Goal: Task Accomplishment & Management: Manage account settings

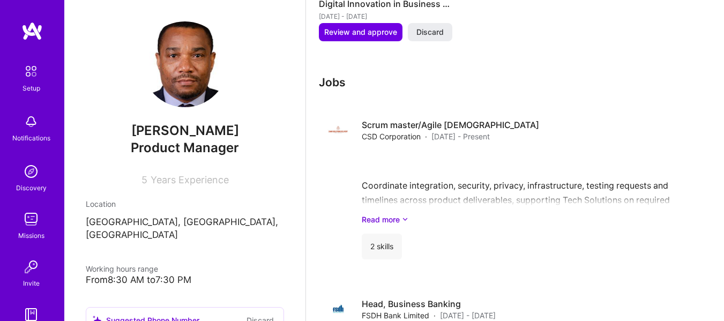
scroll to position [816, 0]
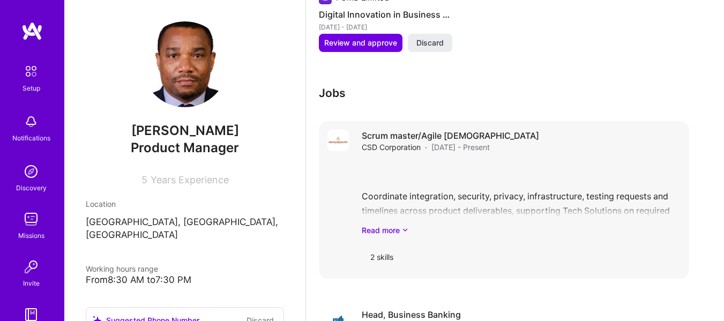
click at [447, 140] on h4 "Scrum master/Agile [DEMOGRAPHIC_DATA]" at bounding box center [450, 136] width 177 height 12
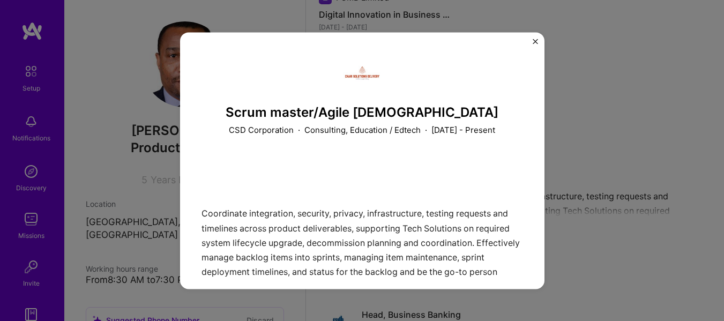
click at [535, 43] on img "Close" at bounding box center [534, 41] width 5 height 5
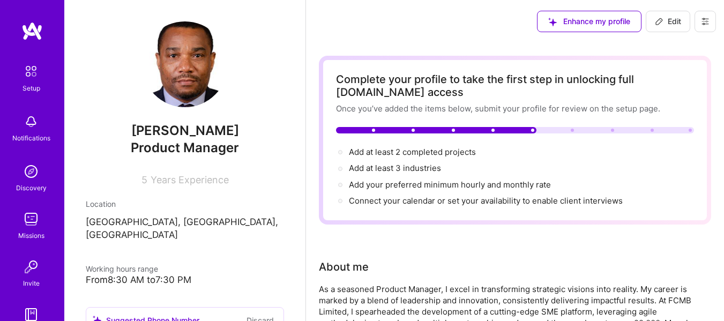
click at [671, 21] on span "Edit" at bounding box center [668, 21] width 26 height 11
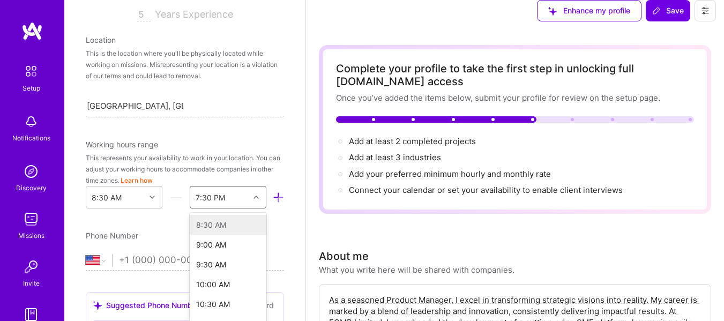
scroll to position [304, 0]
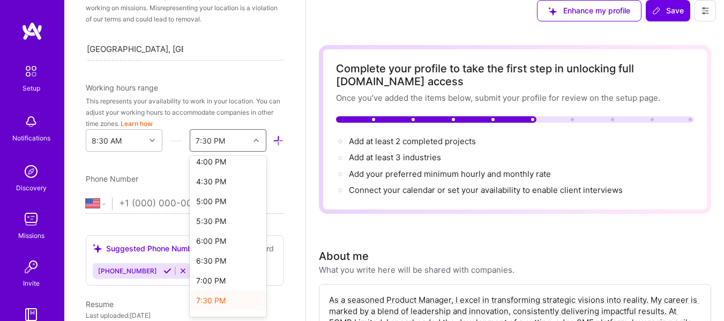
click at [250, 152] on div "option 7:30 PM selected, 23 of 48. 48 results available. Use Up and Down to cho…" at bounding box center [228, 140] width 77 height 22
click at [212, 202] on div "5:00 PM" at bounding box center [228, 201] width 77 height 20
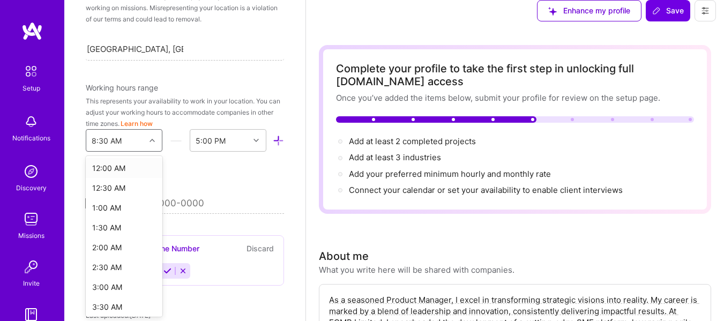
click at [149, 140] on icon at bounding box center [151, 140] width 5 height 5
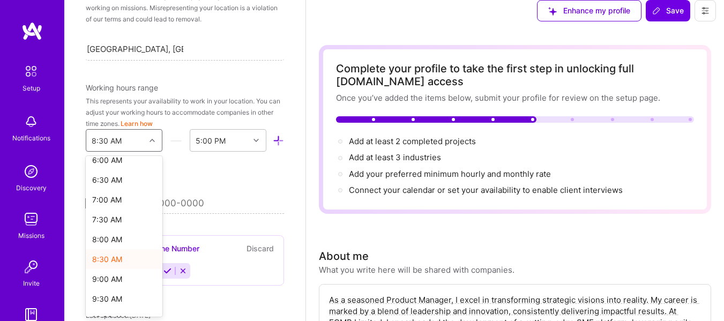
scroll to position [249, 0]
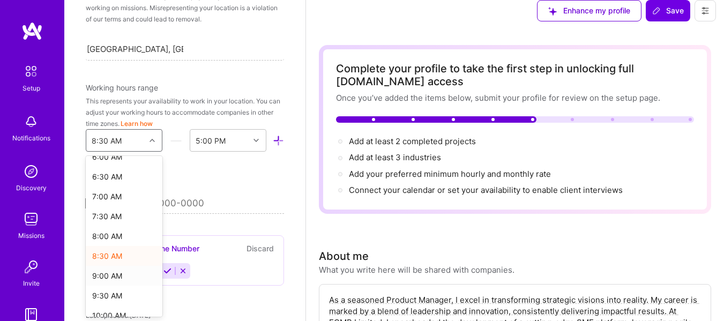
click at [114, 274] on div "9:00 AM" at bounding box center [124, 276] width 77 height 20
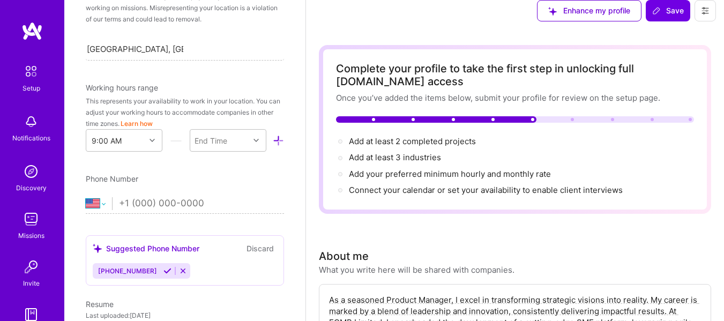
click at [102, 206] on select "[GEOGRAPHIC_DATA] [GEOGRAPHIC_DATA] [GEOGRAPHIC_DATA] [GEOGRAPHIC_DATA] [US_STA…" at bounding box center [99, 203] width 26 height 13
select select "CA"
click at [86, 197] on select "[GEOGRAPHIC_DATA] [GEOGRAPHIC_DATA] [GEOGRAPHIC_DATA] [GEOGRAPHIC_DATA] [US_STA…" at bounding box center [99, 203] width 26 height 13
type input "[PHONE_NUMBER]"
click at [163, 268] on icon at bounding box center [167, 271] width 8 height 8
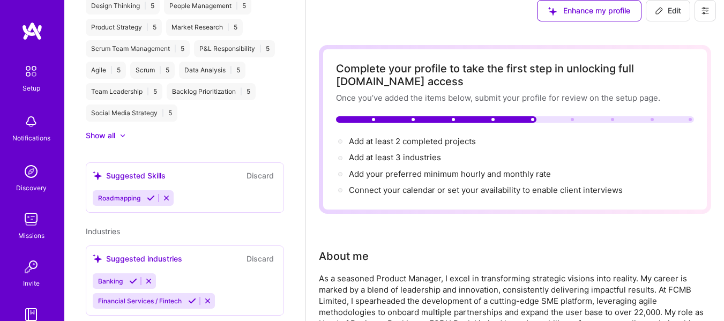
scroll to position [449, 0]
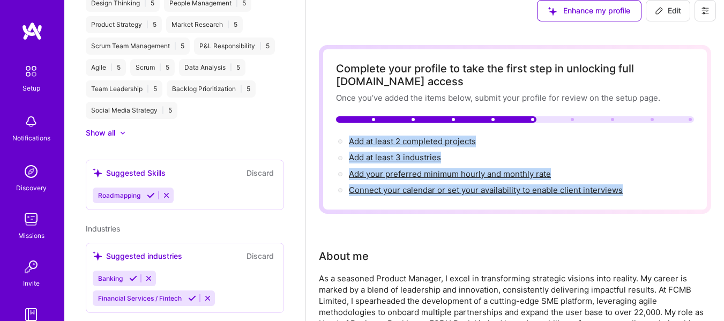
drag, startPoint x: 317, startPoint y: 259, endPoint x: 313, endPoint y: 135, distance: 124.3
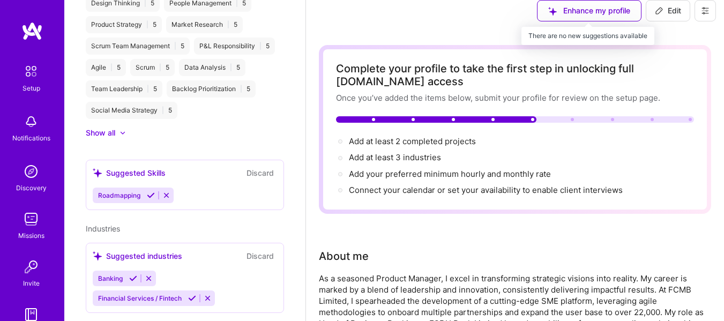
click at [577, 14] on div "Enhance my profile" at bounding box center [589, 10] width 104 height 21
click at [584, 12] on div "Enhance my profile" at bounding box center [589, 10] width 104 height 21
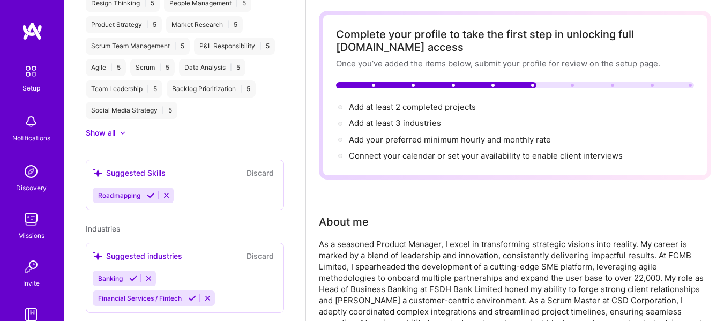
scroll to position [0, 0]
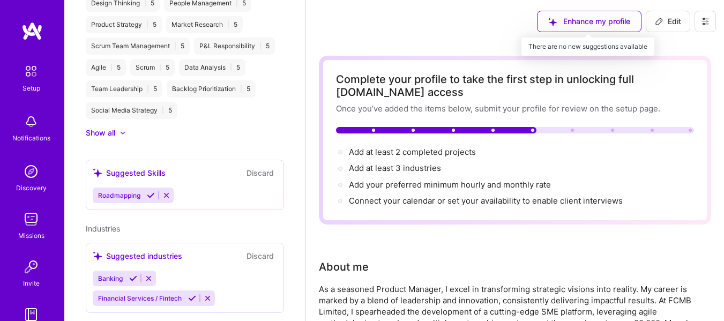
click at [599, 20] on div "Enhance my profile" at bounding box center [589, 21] width 104 height 21
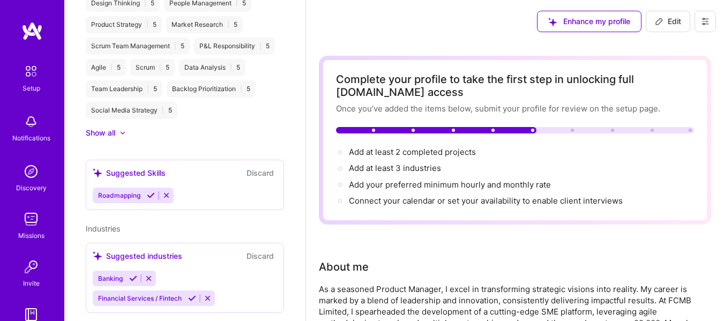
click at [122, 131] on icon at bounding box center [122, 132] width 5 height 3
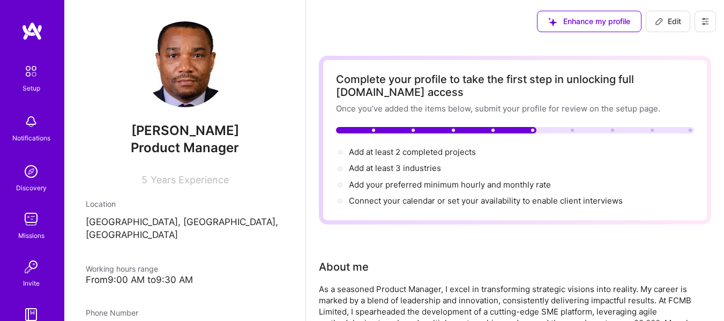
click at [177, 180] on span "Years Experience" at bounding box center [190, 179] width 78 height 11
click at [674, 24] on span "Edit" at bounding box center [668, 21] width 26 height 11
select select "CA"
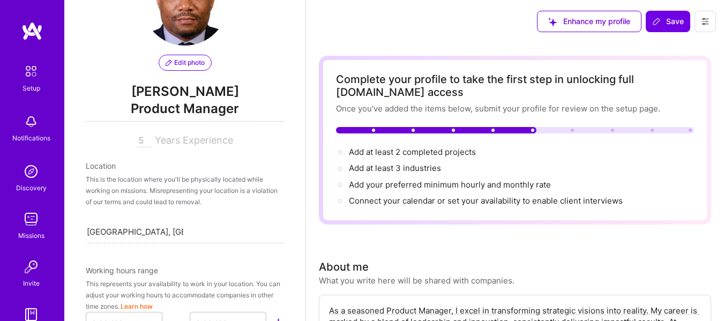
scroll to position [64, 0]
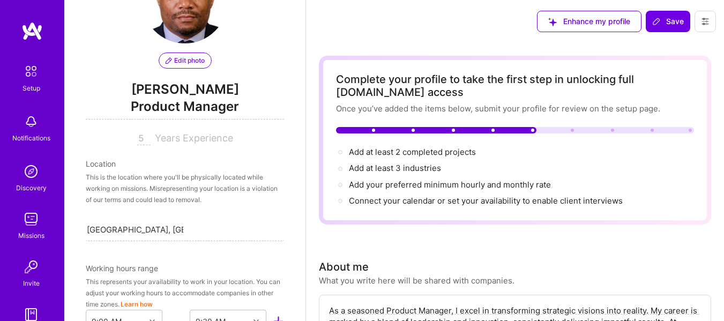
click at [158, 137] on span "Years Experience" at bounding box center [194, 137] width 78 height 11
click at [144, 137] on input "5" at bounding box center [143, 138] width 13 height 13
type input "15"
click at [355, 34] on div "Enhance my profile Save" at bounding box center [515, 21] width 418 height 43
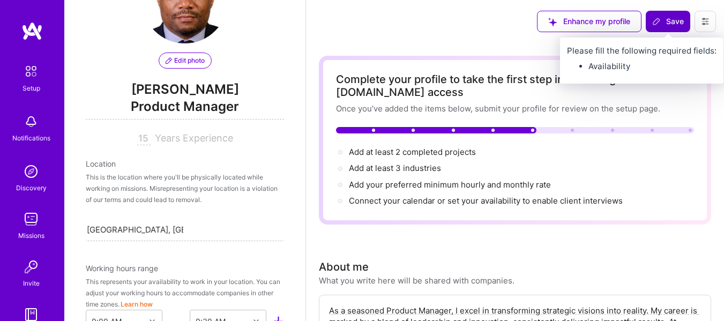
click at [667, 22] on span "Save" at bounding box center [668, 21] width 32 height 11
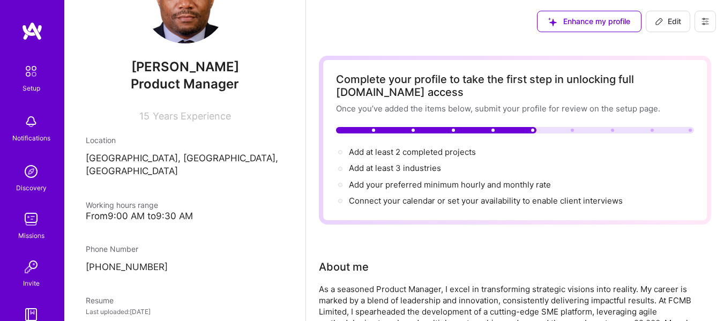
click at [705, 24] on icon at bounding box center [705, 21] width 9 height 9
click at [491, 35] on div "Enhance my profile Edit" at bounding box center [515, 21] width 418 height 43
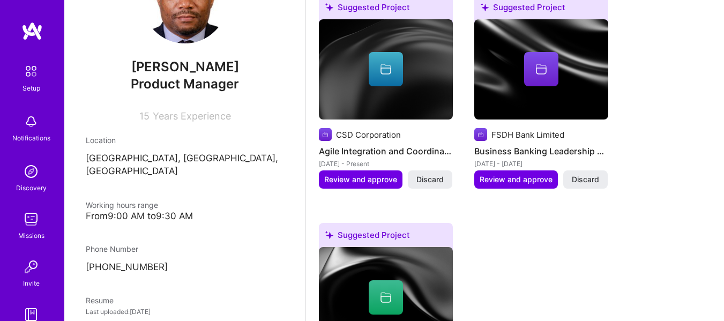
scroll to position [467, 0]
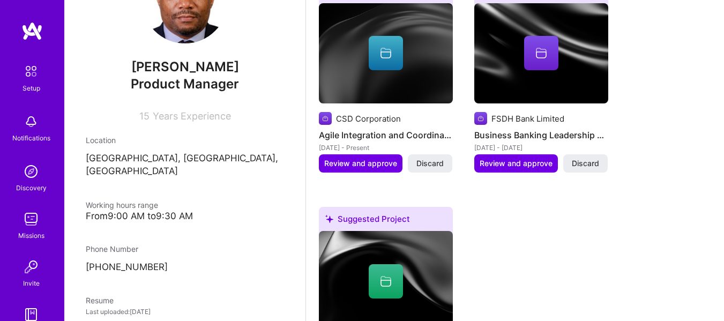
click at [145, 210] on div "From 9:00 AM to 9:30 AM" at bounding box center [185, 215] width 198 height 11
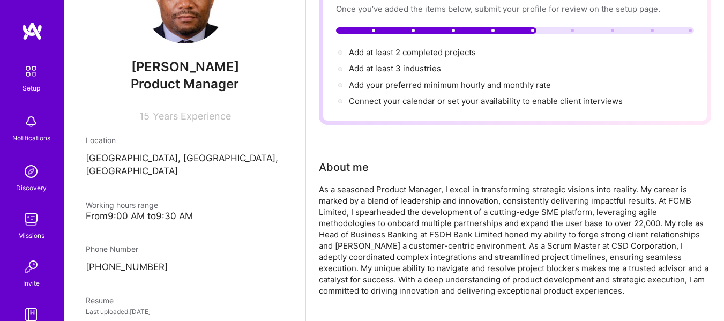
scroll to position [0, 0]
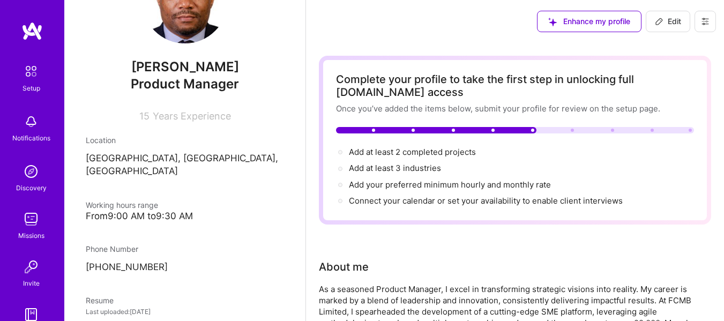
click at [674, 18] on span "Edit" at bounding box center [668, 21] width 26 height 11
select select "CA"
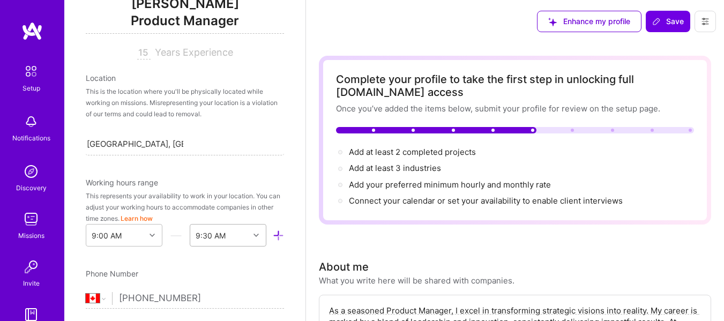
scroll to position [244, 0]
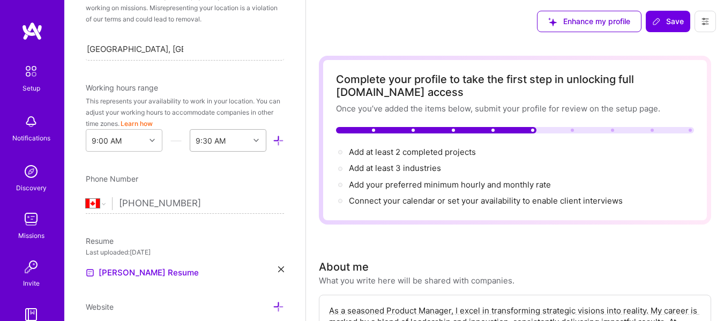
click at [249, 152] on div "9:30 AM" at bounding box center [228, 140] width 77 height 22
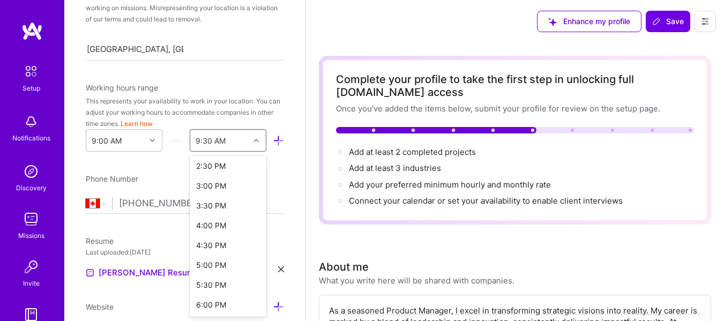
scroll to position [228, 0]
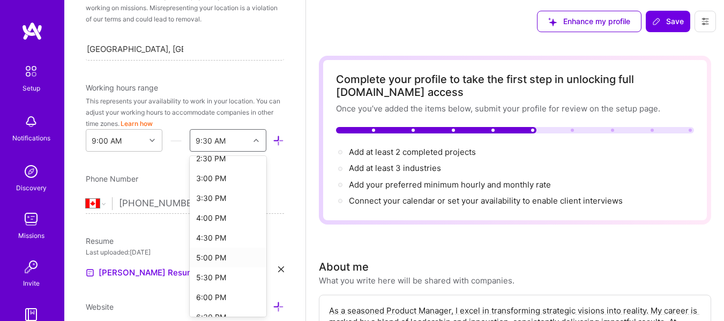
click at [216, 254] on div "5:00 PM" at bounding box center [228, 257] width 77 height 20
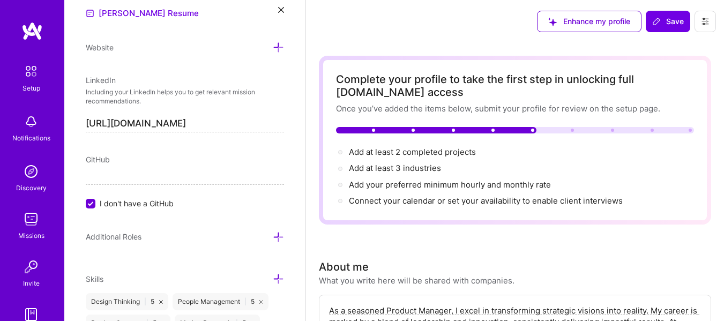
scroll to position [510, 0]
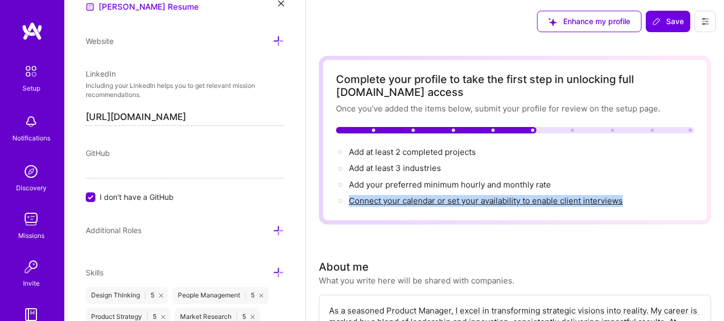
drag, startPoint x: 314, startPoint y: 208, endPoint x: 320, endPoint y: 250, distance: 42.2
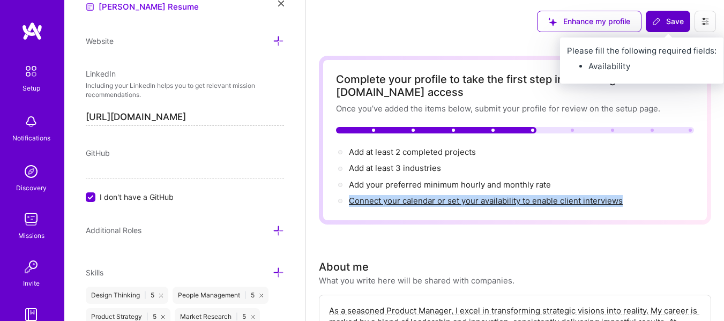
click at [664, 21] on span "Save" at bounding box center [668, 21] width 32 height 11
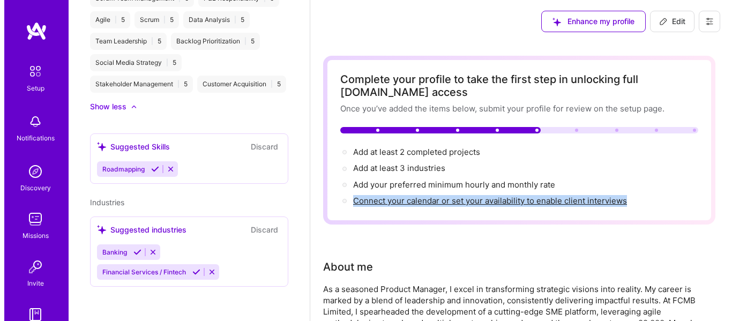
scroll to position [377, 0]
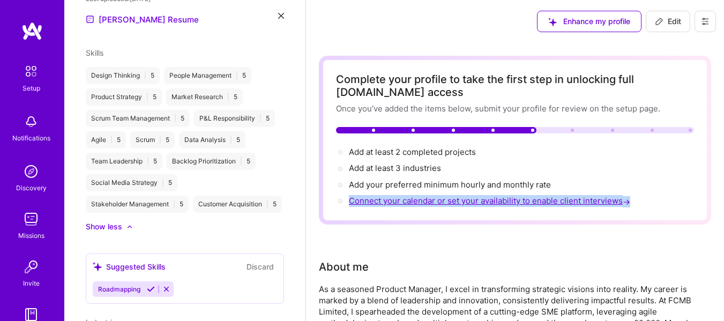
click at [538, 201] on span "Connect your calendar or set your availability to enable client interviews →" at bounding box center [490, 200] width 283 height 10
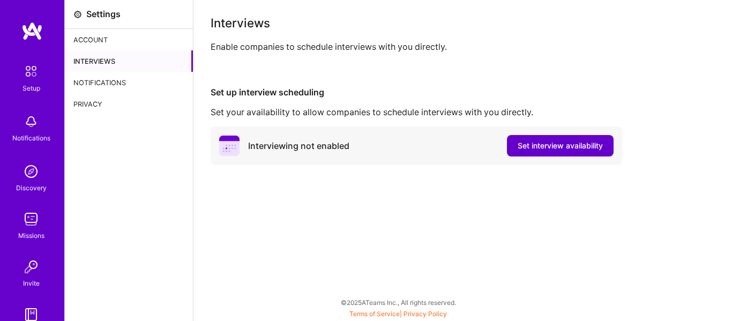
click at [551, 140] on span "Set interview availability" at bounding box center [559, 145] width 85 height 11
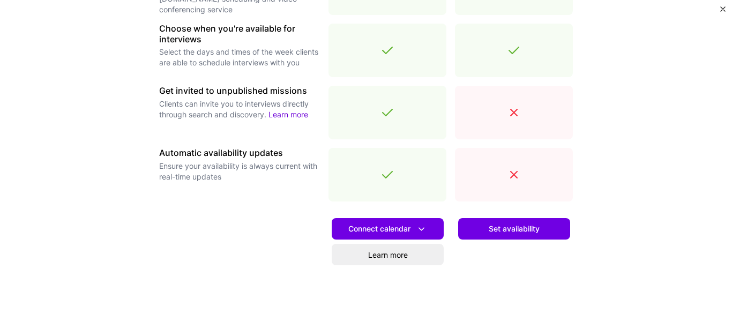
scroll to position [389, 0]
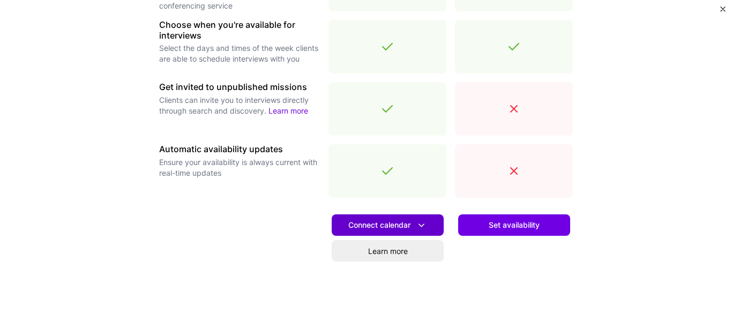
click at [419, 224] on icon at bounding box center [421, 225] width 11 height 11
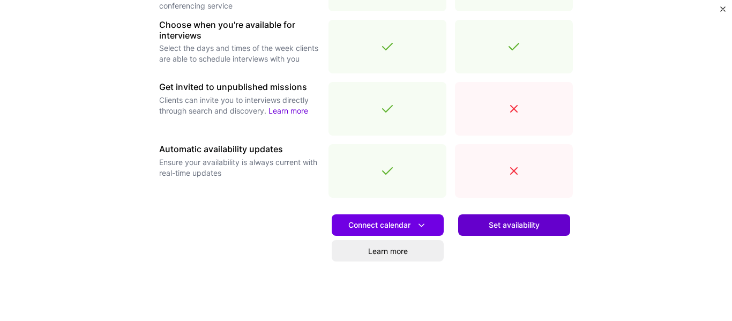
click at [530, 222] on span "Set availability" at bounding box center [513, 225] width 51 height 11
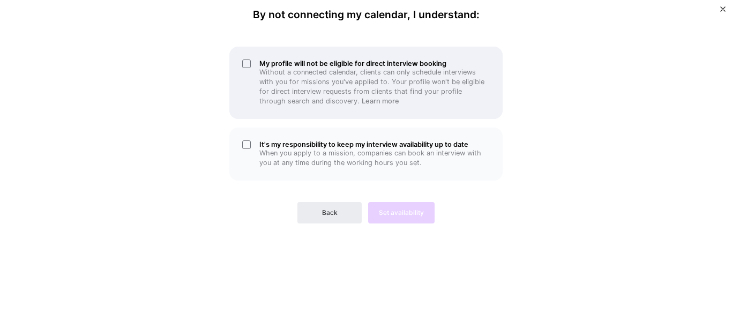
click at [243, 62] on div "My profile will not be eligible for direct interview booking Without a connecte…" at bounding box center [365, 83] width 273 height 72
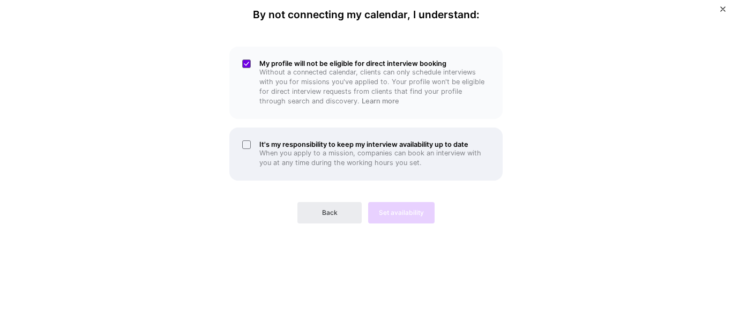
click at [244, 146] on div "It's my responsibility to keep my interview availability up to date When you ap…" at bounding box center [365, 153] width 273 height 53
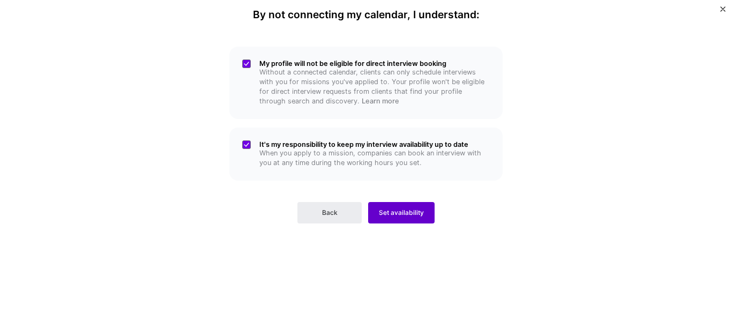
click at [417, 208] on span "Set availability" at bounding box center [401, 213] width 45 height 10
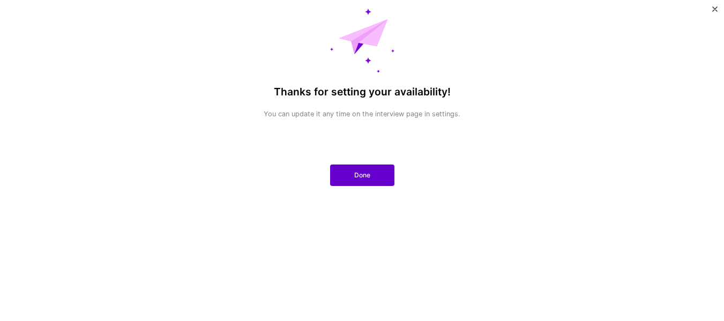
click at [342, 173] on button "Done" at bounding box center [362, 174] width 64 height 21
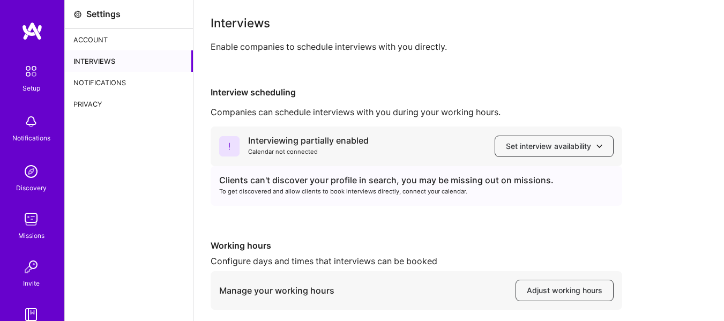
click at [98, 83] on div "Notifications" at bounding box center [129, 82] width 128 height 21
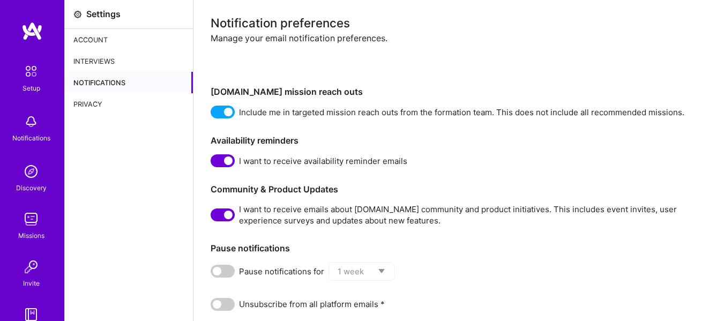
click at [87, 36] on div "Account" at bounding box center [129, 39] width 128 height 21
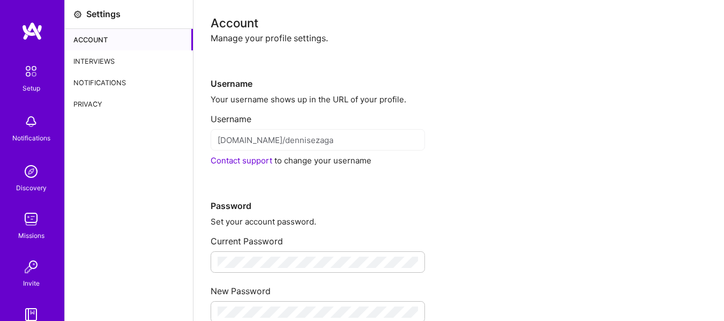
click at [25, 78] on img at bounding box center [31, 71] width 22 height 22
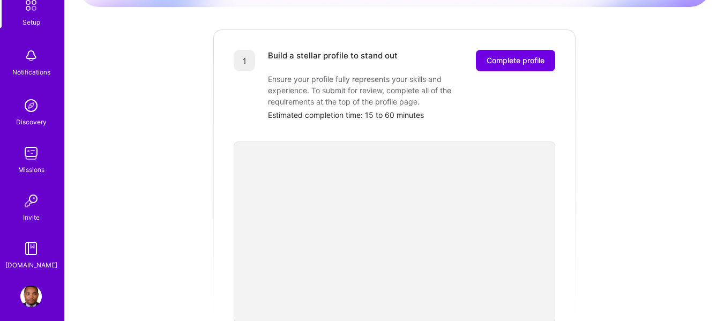
scroll to position [73, 0]
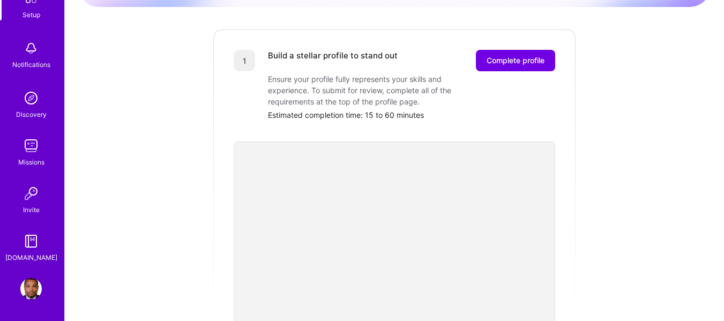
click at [25, 286] on img at bounding box center [30, 288] width 21 height 21
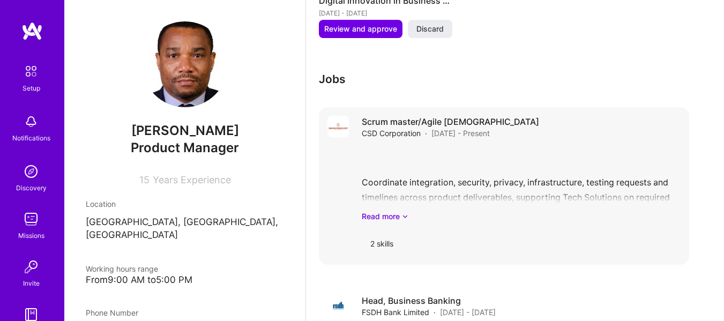
scroll to position [826, 0]
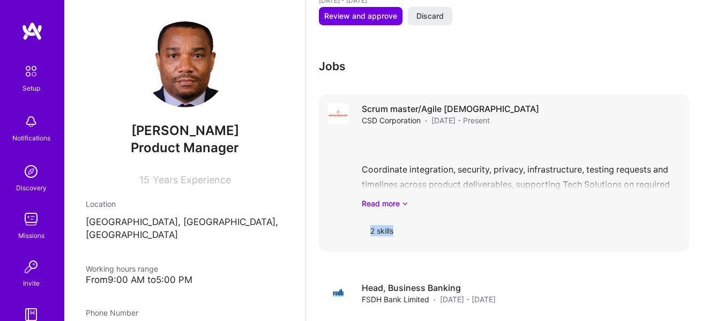
drag, startPoint x: 695, startPoint y: 204, endPoint x: 690, endPoint y: 230, distance: 27.3
click at [689, 230] on div "Scrum master/Agile Evangelist CSD Corporation · [DATE] - Present Coordinate int…" at bounding box center [504, 172] width 370 height 157
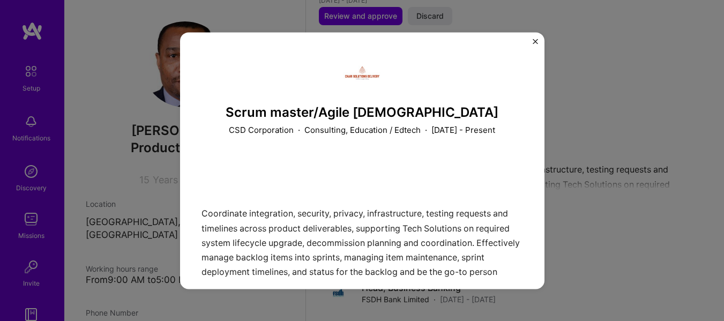
click at [569, 61] on div "Scrum master/Agile Evangelist CSD Corporation · Consulting, Education / Edtech …" at bounding box center [362, 160] width 724 height 321
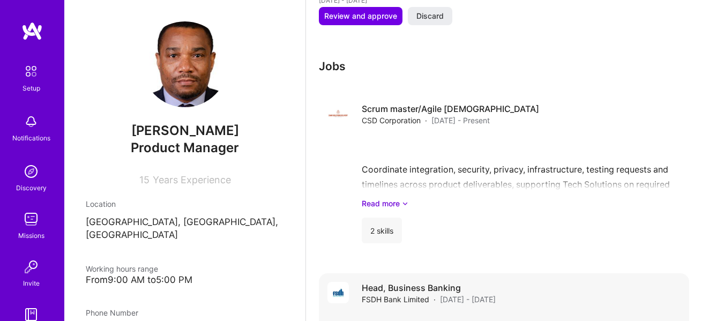
click at [456, 297] on span "[DATE] - [DATE]" at bounding box center [468, 299] width 56 height 11
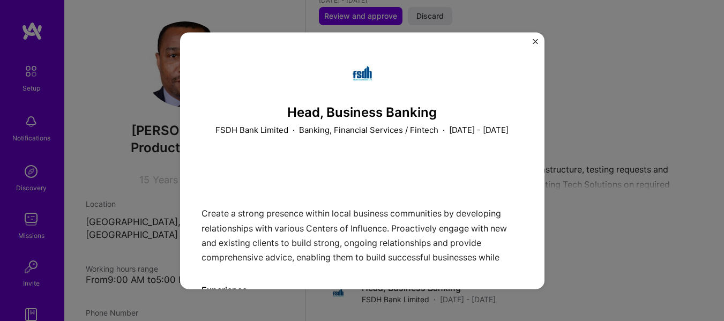
click at [476, 133] on p "[DATE] - [DATE]" at bounding box center [478, 130] width 59 height 11
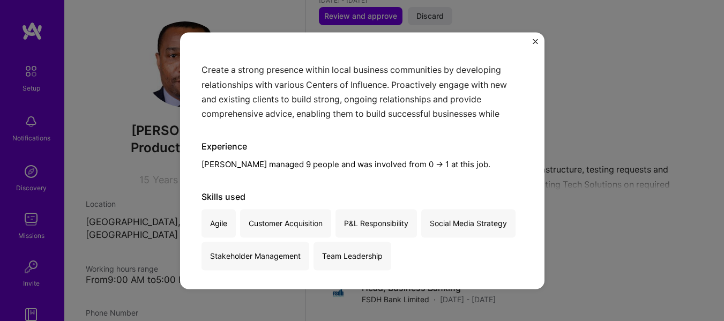
scroll to position [157, 0]
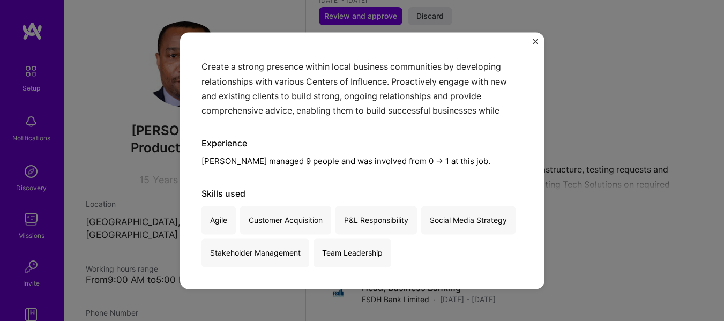
click at [536, 43] on img "Close" at bounding box center [534, 41] width 5 height 5
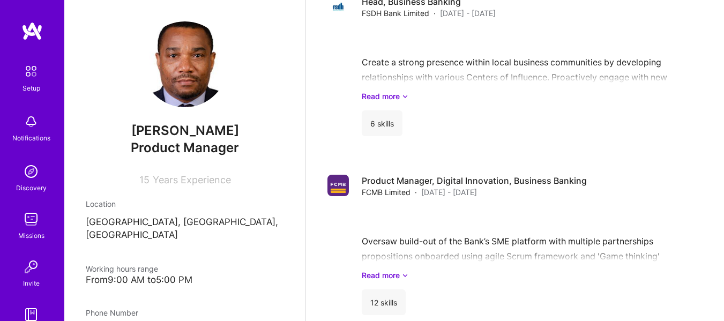
scroll to position [1140, 0]
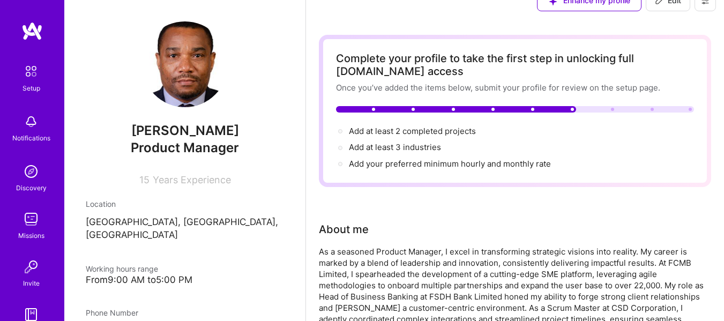
scroll to position [0, 0]
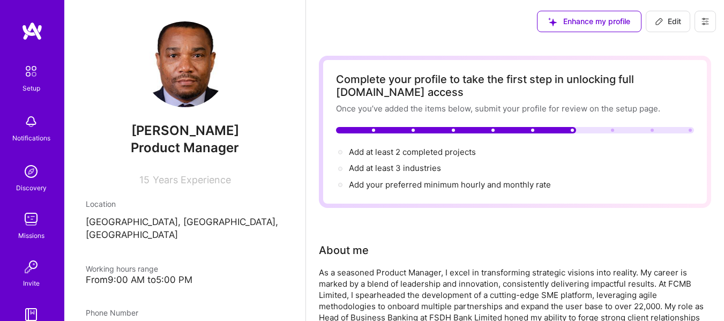
click at [676, 21] on span "Edit" at bounding box center [668, 21] width 26 height 11
select select "CA"
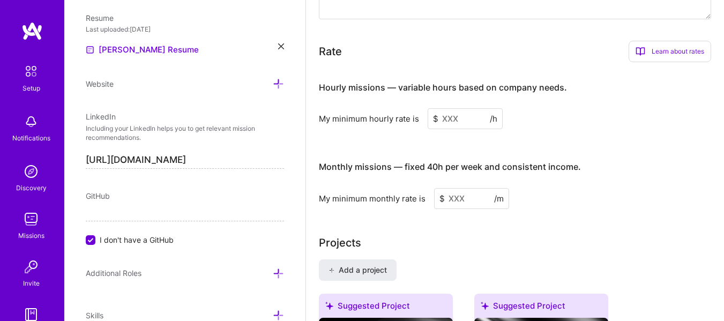
scroll to position [671, 0]
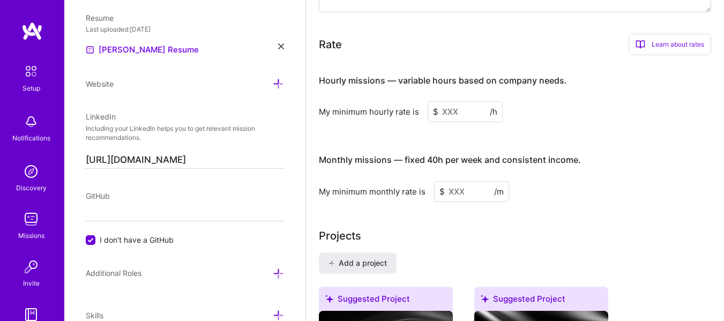
click at [706, 132] on div "Hourly missions — variable hours based on company needs. My minimum hourly rate…" at bounding box center [515, 133] width 392 height 138
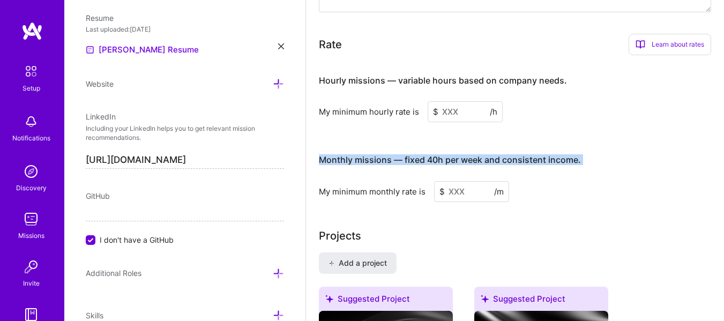
click at [706, 132] on div "Hourly missions — variable hours based on company needs. My minimum hourly rate…" at bounding box center [515, 133] width 392 height 138
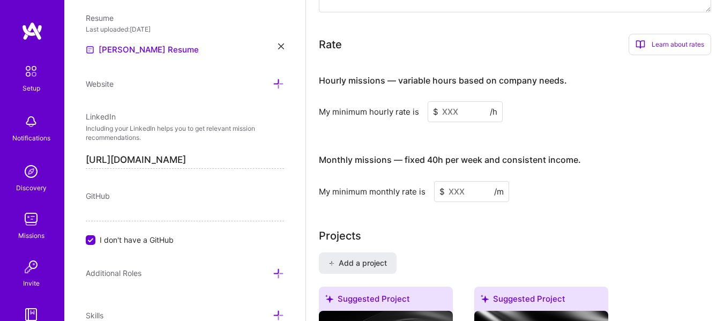
click at [706, 132] on div "Hourly missions — variable hours based on company needs. My minimum hourly rate…" at bounding box center [515, 133] width 392 height 138
click at [466, 191] on input at bounding box center [471, 191] width 75 height 21
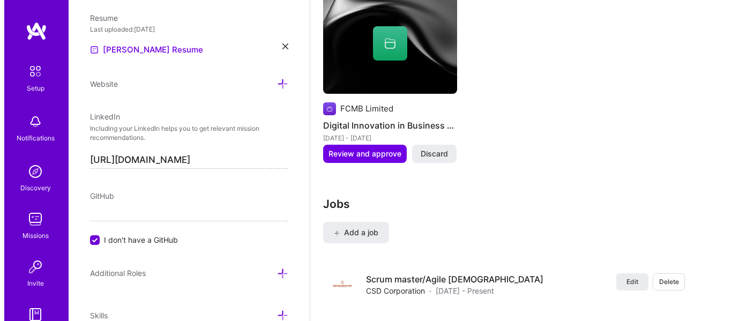
scroll to position [1231, 0]
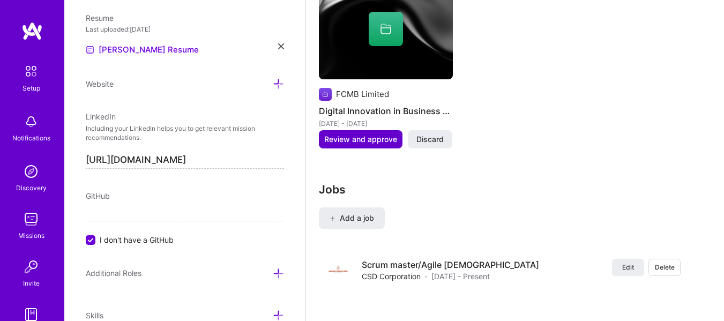
type input "100"
click at [378, 142] on span "Review and approve" at bounding box center [360, 139] width 73 height 11
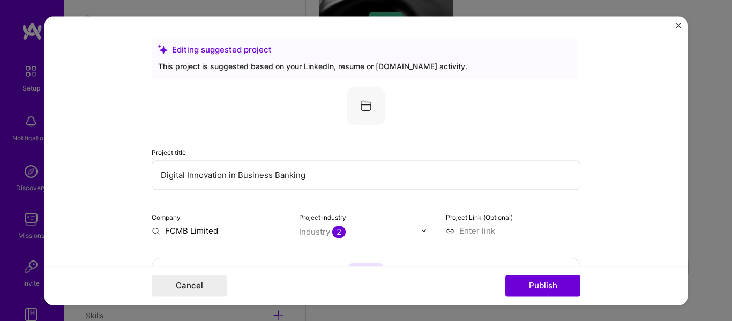
click at [677, 24] on img "Close" at bounding box center [677, 24] width 5 height 5
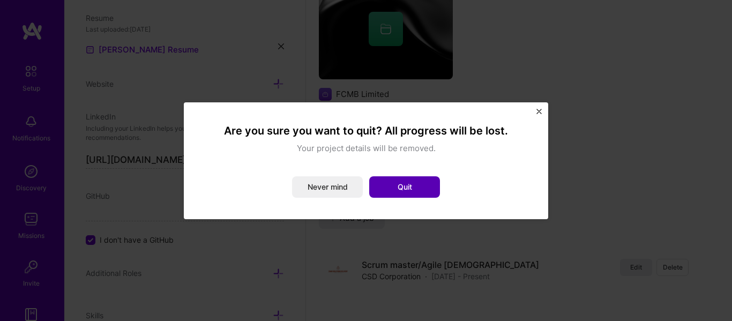
click at [412, 177] on button "Quit" at bounding box center [404, 186] width 71 height 21
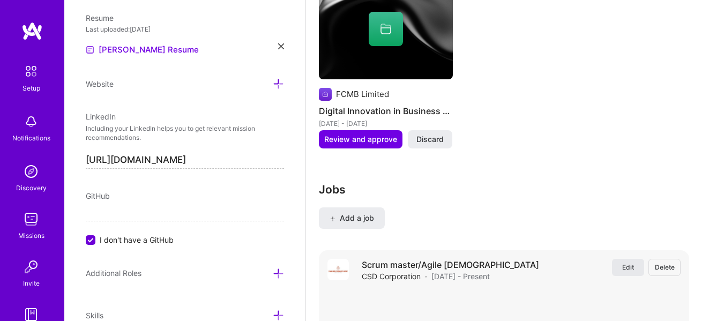
click at [634, 269] on span "Edit" at bounding box center [628, 266] width 12 height 9
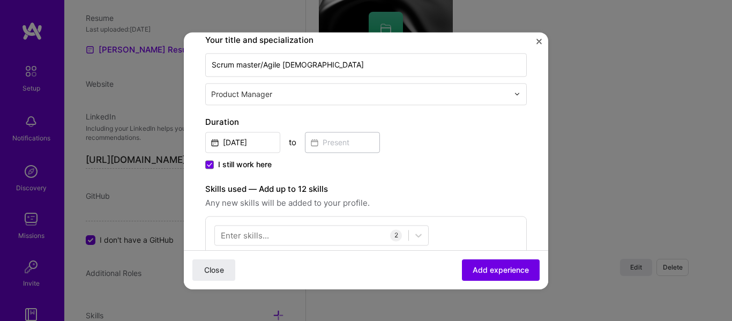
scroll to position [178, 0]
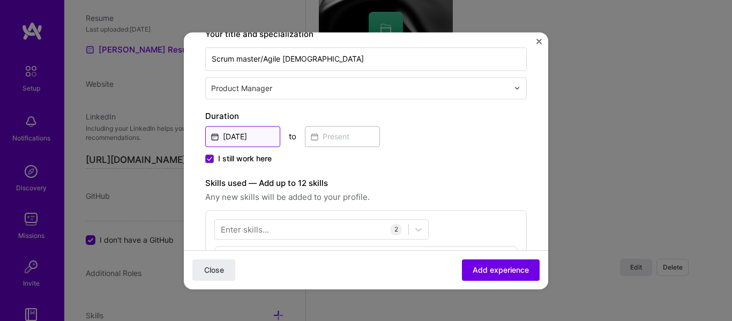
click at [239, 138] on input "[DATE]" at bounding box center [242, 136] width 75 height 21
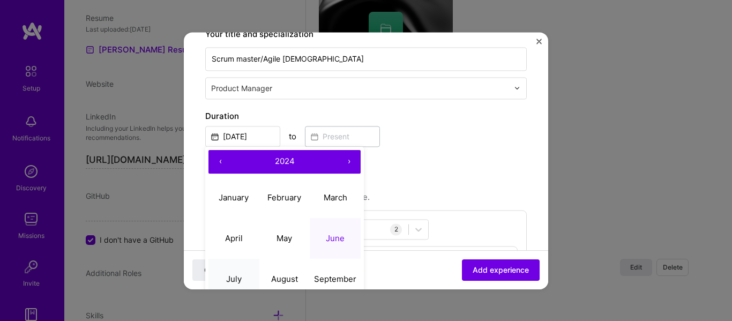
click at [233, 274] on abbr "July" at bounding box center [234, 279] width 16 height 10
type input "[DATE]"
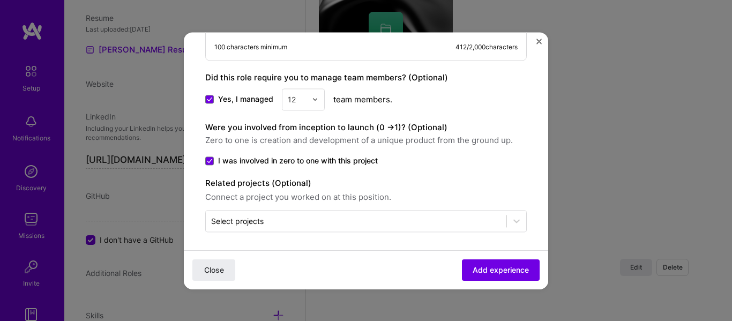
scroll to position [622, 0]
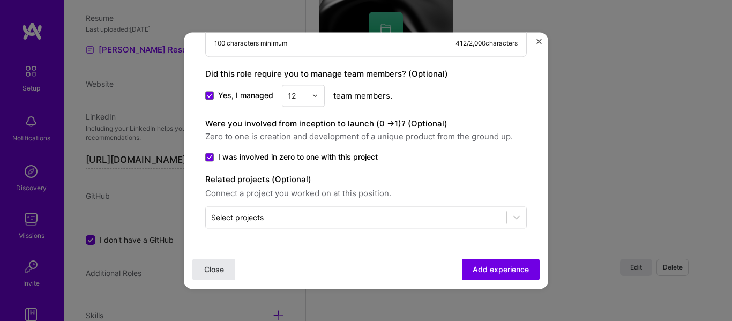
click at [221, 272] on span "Close" at bounding box center [214, 269] width 20 height 11
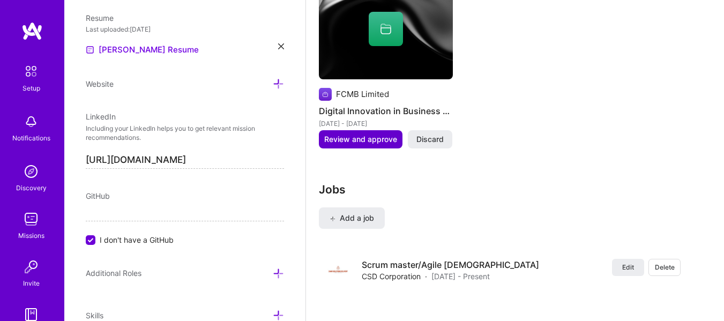
click at [365, 141] on span "Review and approve" at bounding box center [360, 139] width 73 height 11
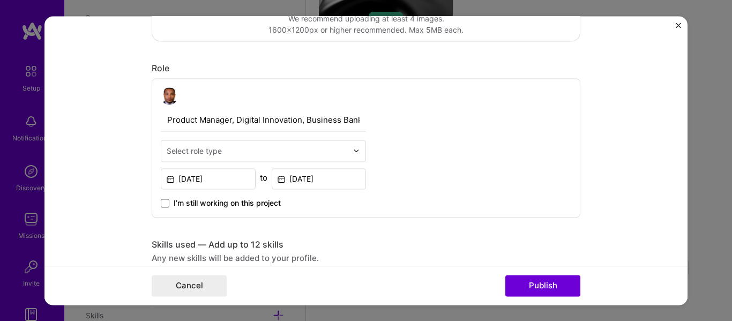
scroll to position [315, 0]
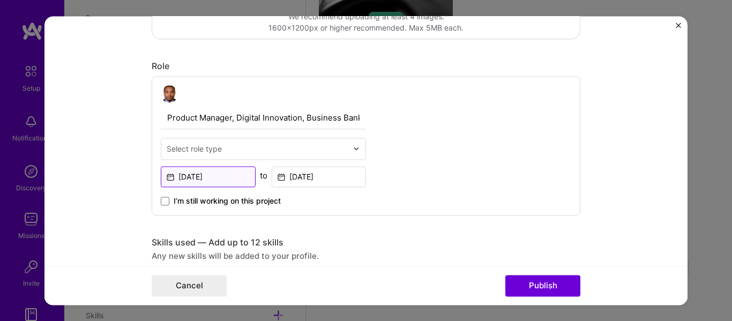
click at [198, 180] on input "[DATE]" at bounding box center [208, 176] width 95 height 21
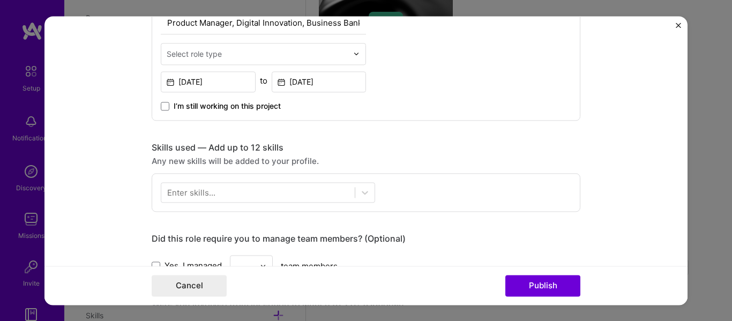
scroll to position [422, 0]
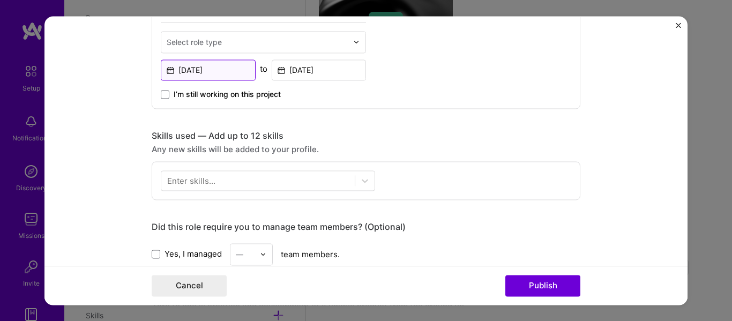
click at [196, 71] on input "[DATE]" at bounding box center [208, 69] width 95 height 21
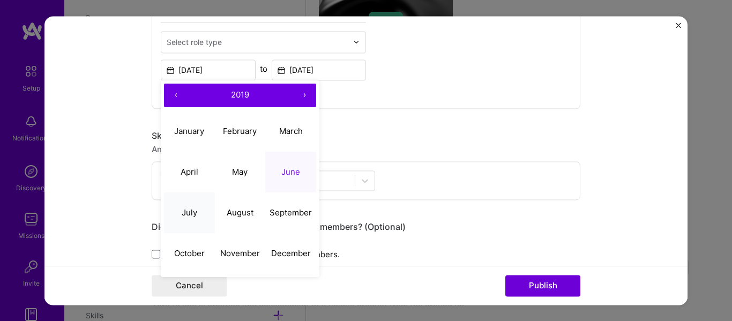
click at [183, 209] on abbr "July" at bounding box center [190, 212] width 16 height 10
type input "[DATE]"
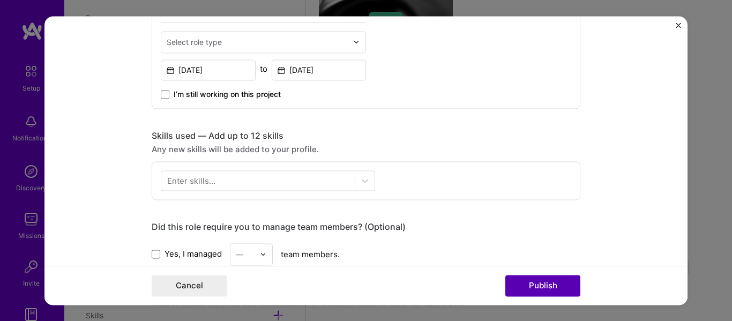
click at [521, 275] on button "Publish" at bounding box center [542, 285] width 75 height 21
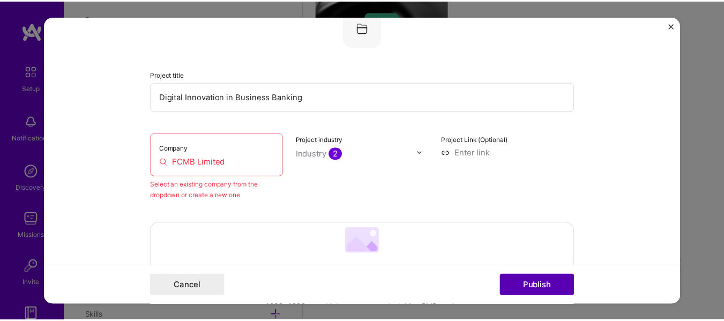
scroll to position [70, 0]
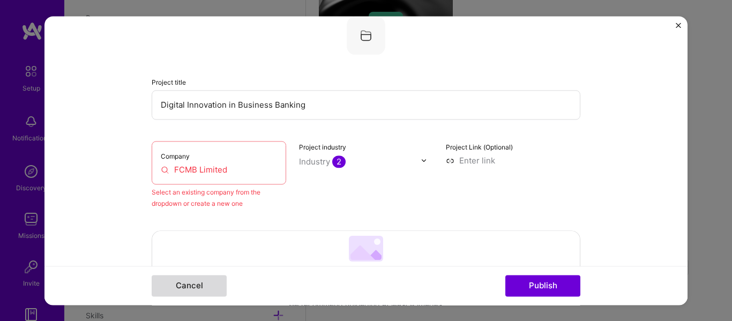
click at [204, 287] on button "Cancel" at bounding box center [189, 285] width 75 height 21
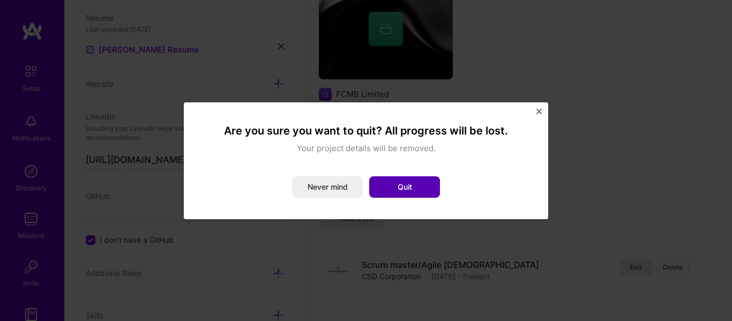
click at [416, 186] on button "Quit" at bounding box center [404, 186] width 71 height 21
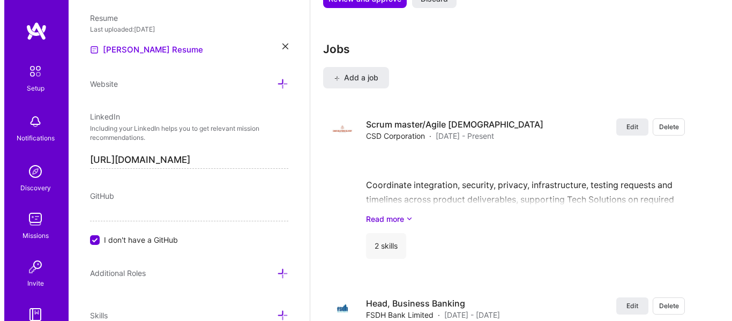
scroll to position [1382, 0]
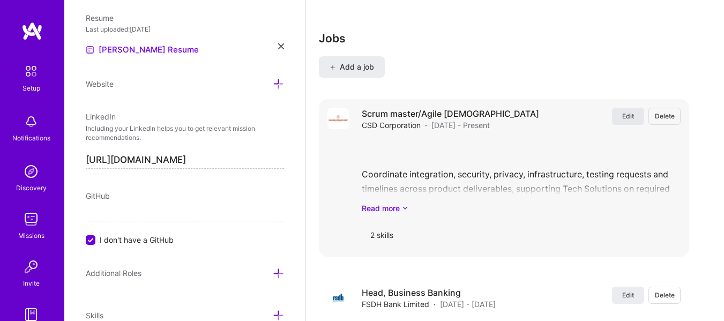
click at [634, 115] on span "Edit" at bounding box center [628, 115] width 12 height 9
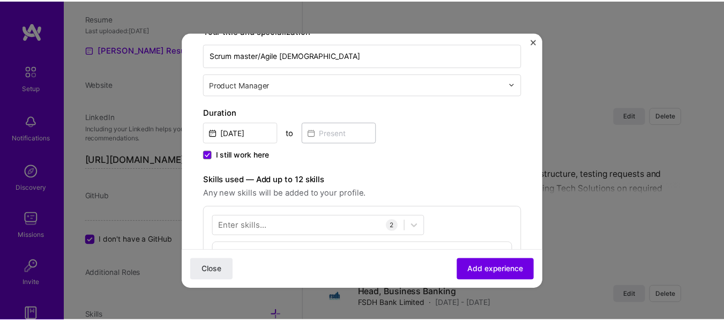
scroll to position [188, 0]
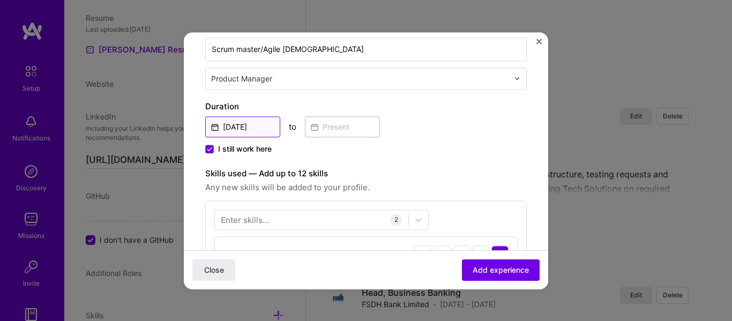
click at [225, 125] on input "[DATE]" at bounding box center [242, 126] width 75 height 21
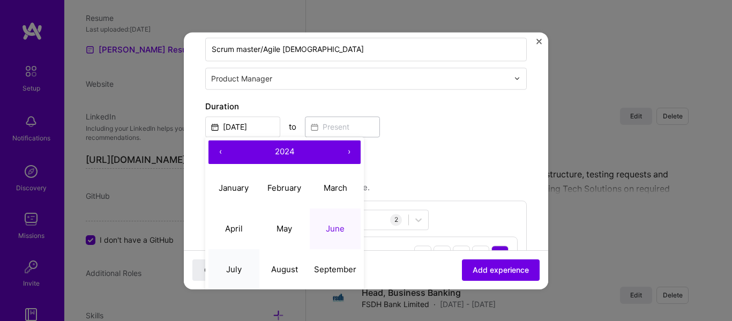
click at [230, 272] on abbr "July" at bounding box center [234, 269] width 16 height 10
type input "[DATE]"
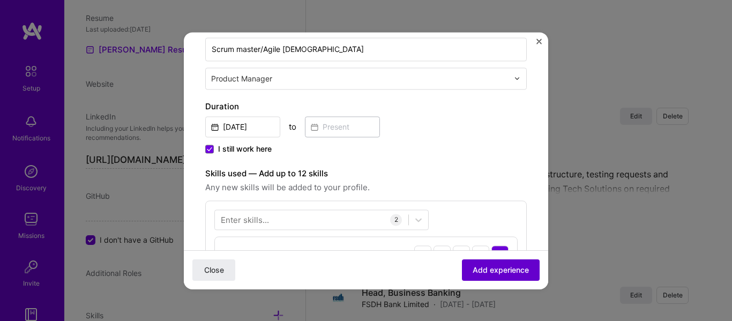
click at [477, 273] on span "Add experience" at bounding box center [500, 269] width 56 height 11
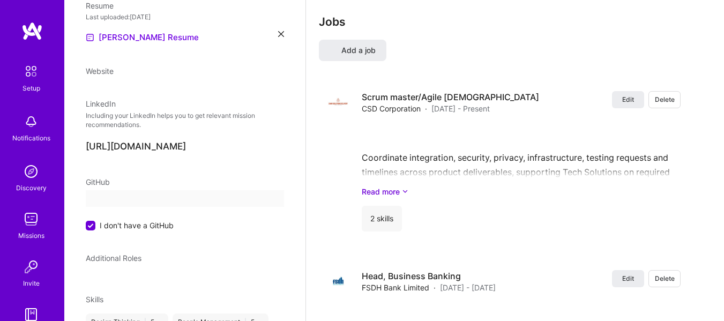
select select "CA"
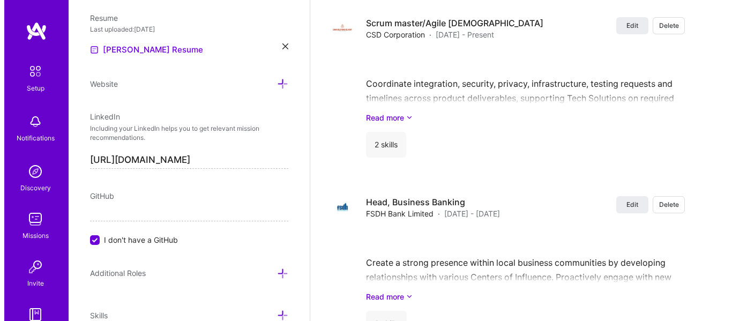
scroll to position [1476, 0]
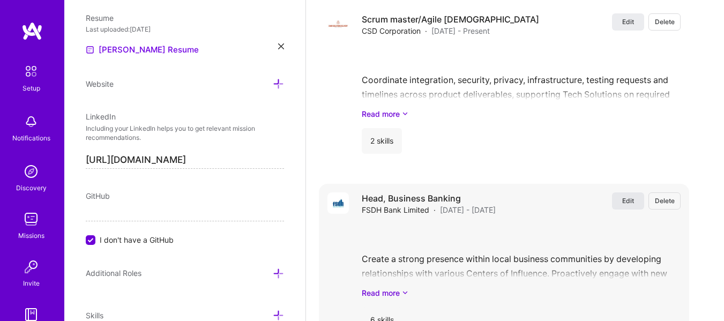
click at [634, 200] on span "Edit" at bounding box center [628, 200] width 12 height 9
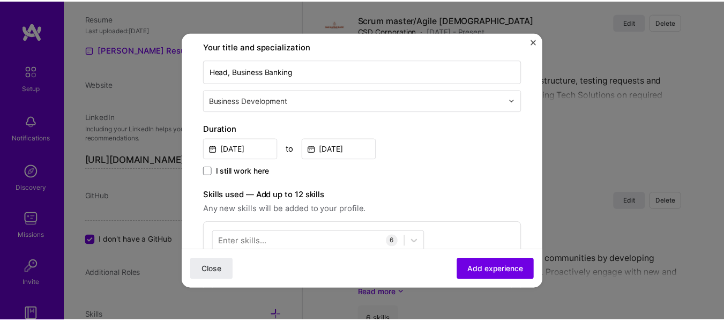
scroll to position [170, 0]
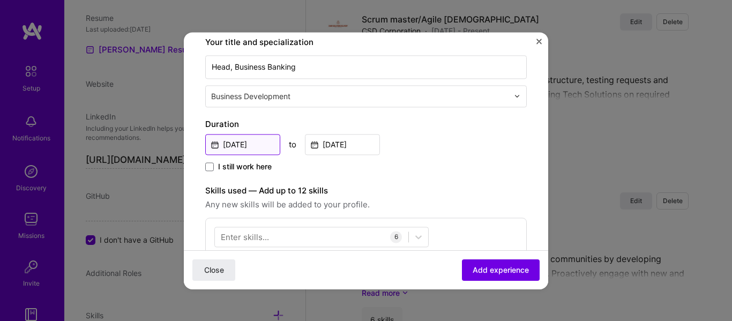
click at [227, 147] on input "[DATE]" at bounding box center [242, 144] width 75 height 21
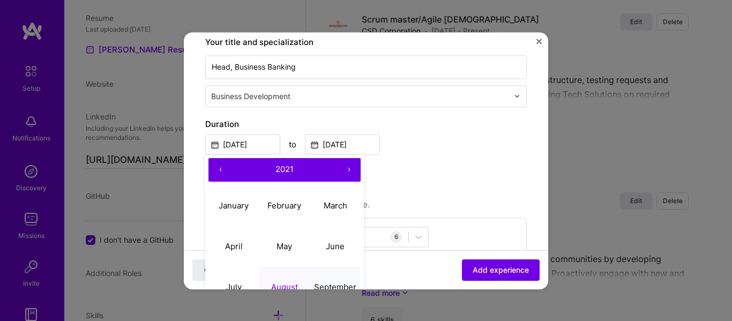
click at [328, 281] on button "September" at bounding box center [335, 287] width 51 height 41
type input "[DATE]"
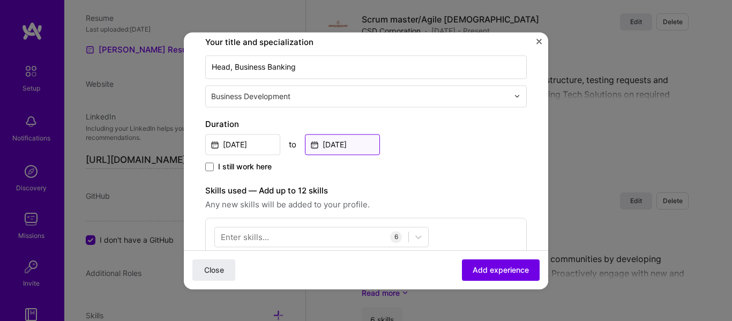
click at [329, 143] on input "[DATE]" at bounding box center [342, 144] width 75 height 21
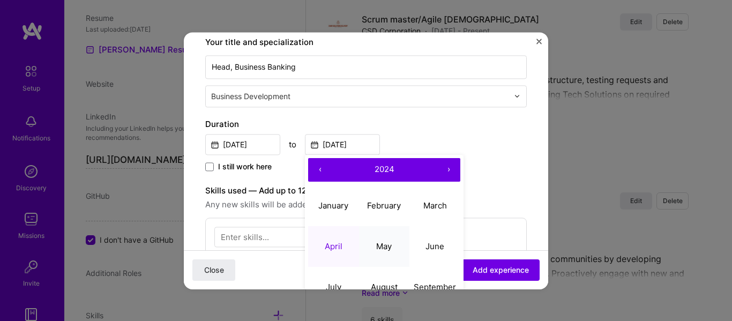
click at [378, 244] on abbr "May" at bounding box center [384, 246] width 16 height 10
type input "[DATE]"
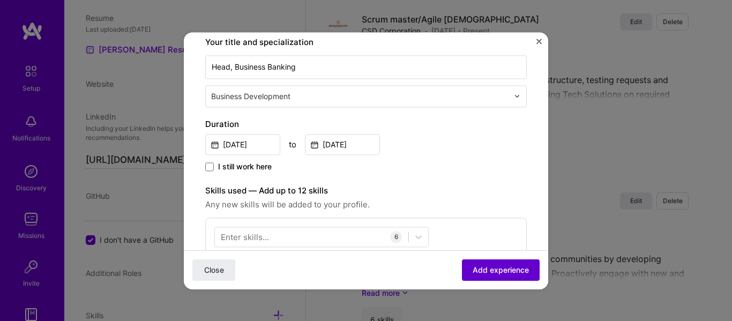
click at [479, 272] on span "Add experience" at bounding box center [500, 269] width 56 height 11
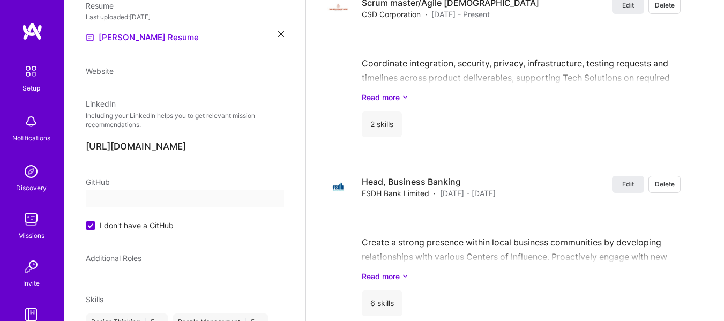
scroll to position [134, 0]
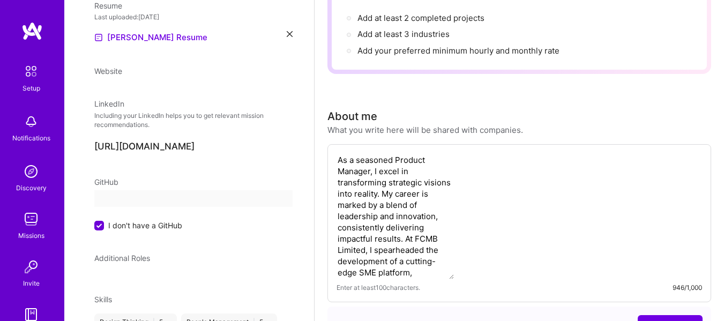
select select "CA"
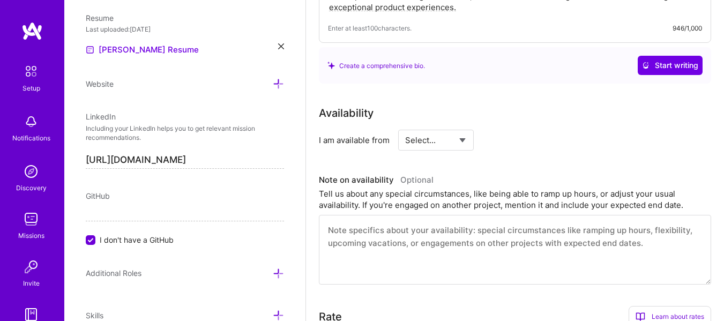
scroll to position [403, 0]
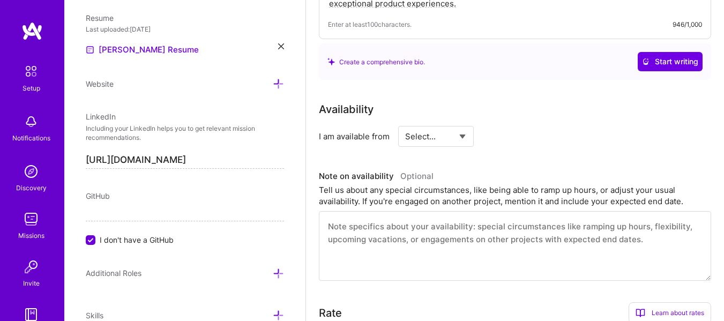
click at [464, 136] on select "Select... Right Now Future Date Not Available" at bounding box center [436, 136] width 62 height 27
select select "Right Now"
click at [405, 123] on select "Select... Right Now Future Date Not Available" at bounding box center [436, 136] width 62 height 27
click at [513, 140] on input at bounding box center [533, 136] width 64 height 21
type input "1"
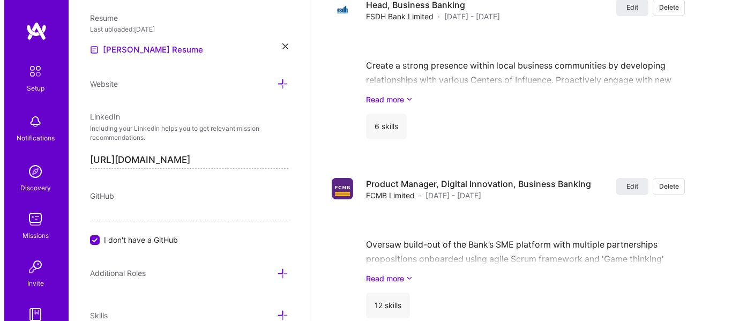
scroll to position [1673, 0]
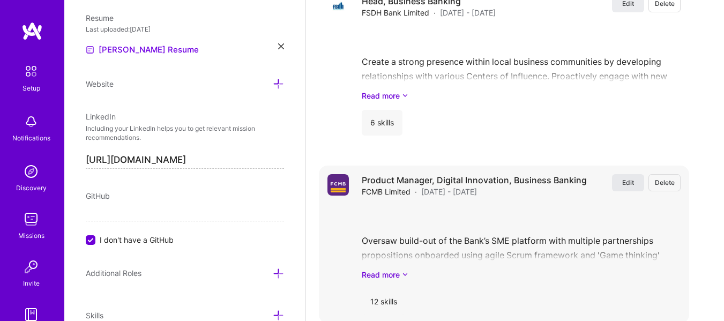
click at [644, 186] on button "Edit" at bounding box center [628, 182] width 32 height 17
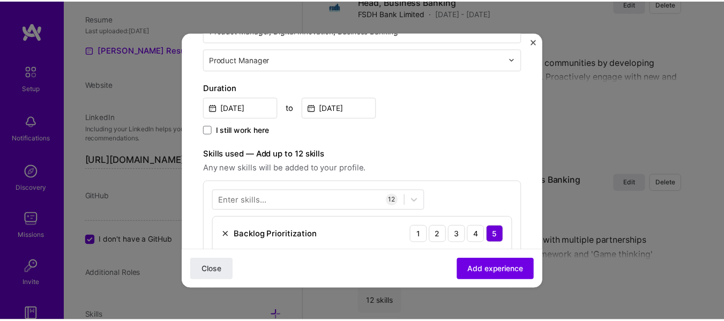
scroll to position [210, 0]
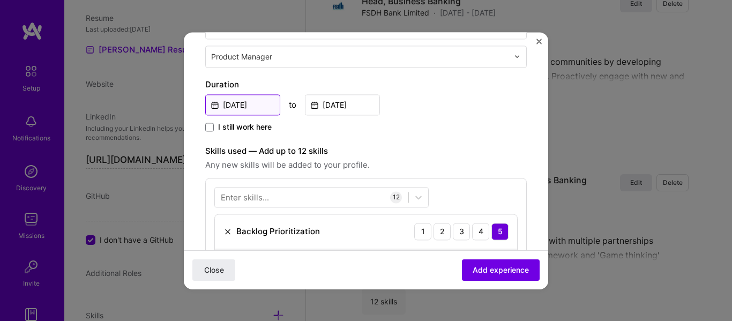
click at [236, 106] on input "[DATE]" at bounding box center [242, 104] width 75 height 21
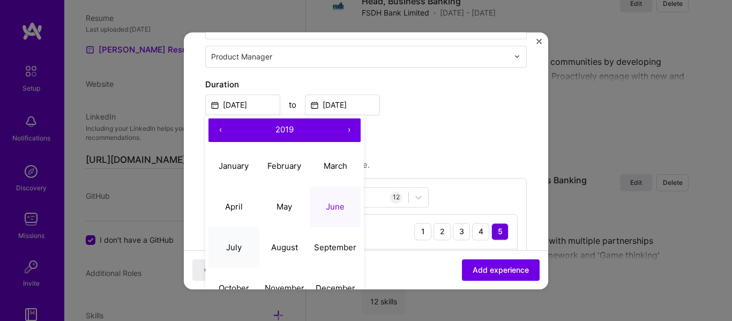
click at [229, 250] on abbr "July" at bounding box center [234, 247] width 16 height 10
type input "[DATE]"
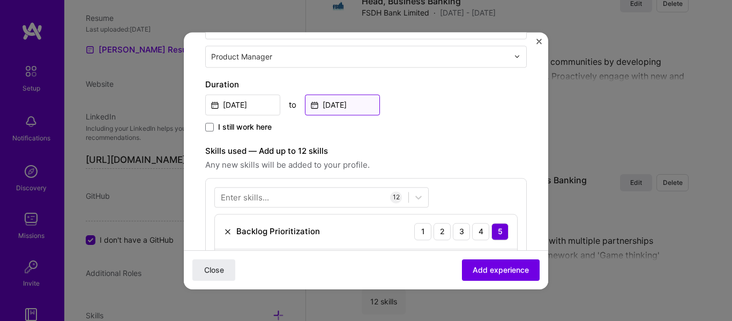
click at [321, 104] on input "[DATE]" at bounding box center [342, 104] width 75 height 21
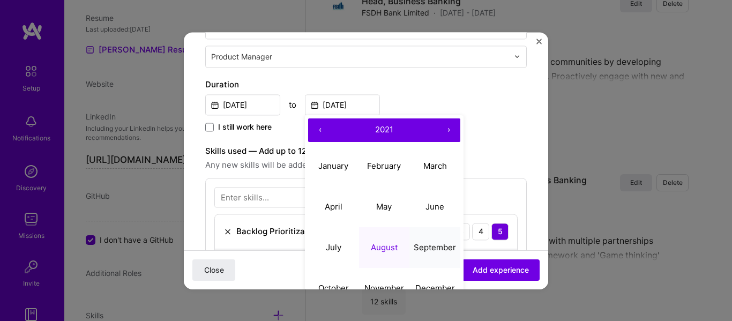
click at [426, 250] on abbr "September" at bounding box center [434, 247] width 42 height 10
type input "[DATE]"
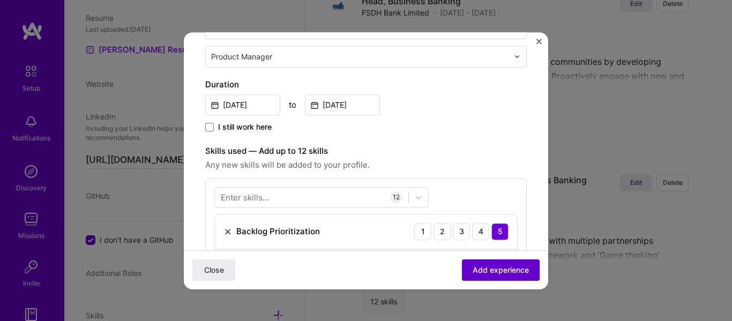
click at [480, 270] on span "Add experience" at bounding box center [500, 269] width 56 height 11
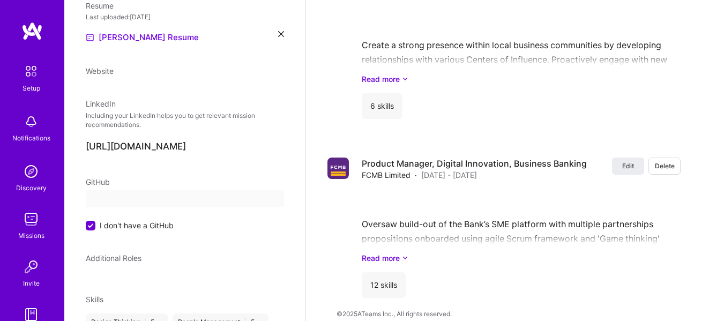
select select "CA"
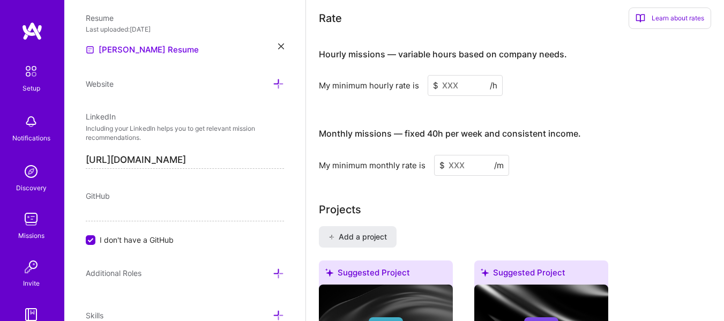
scroll to position [694, 0]
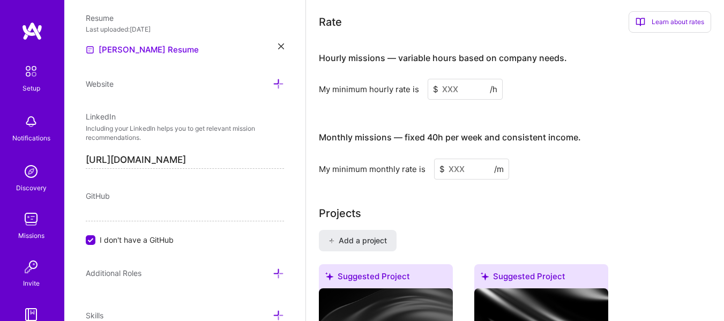
click at [453, 167] on input at bounding box center [471, 169] width 75 height 21
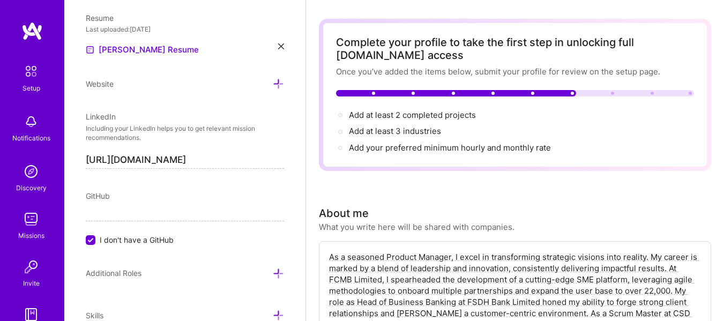
scroll to position [0, 0]
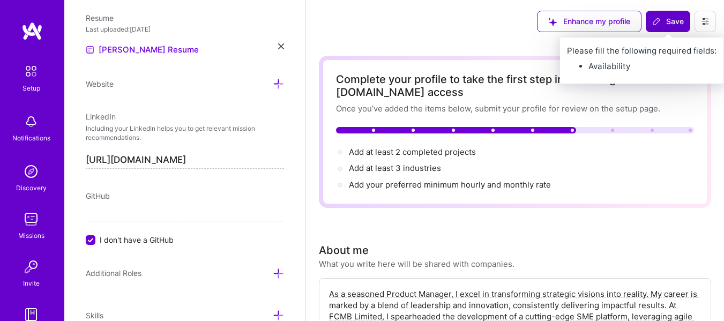
type input "80"
click at [663, 16] on button "Save" at bounding box center [667, 21] width 44 height 21
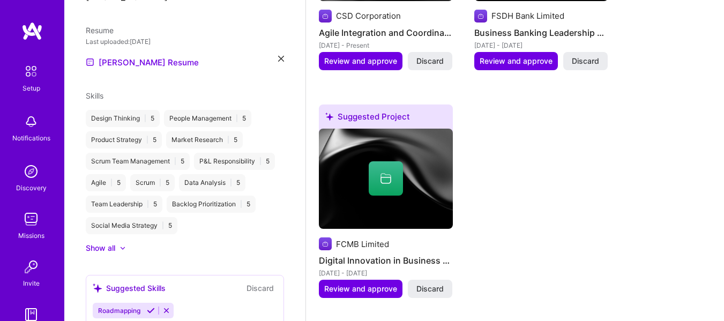
scroll to position [551, 0]
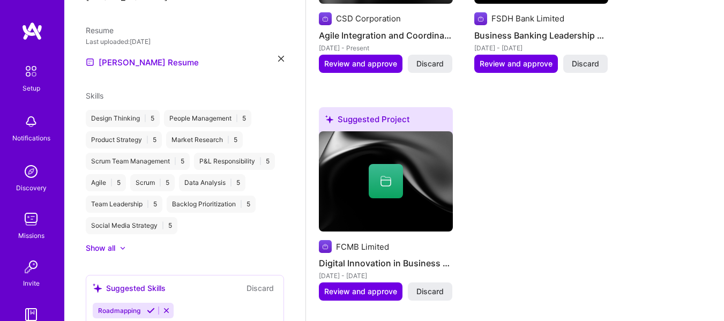
drag, startPoint x: 717, startPoint y: 154, endPoint x: 707, endPoint y: 86, distance: 68.8
click at [707, 86] on div "Complete your profile to take the first step in unlocking full [DOMAIN_NAME] ac…" at bounding box center [515, 201] width 418 height 1418
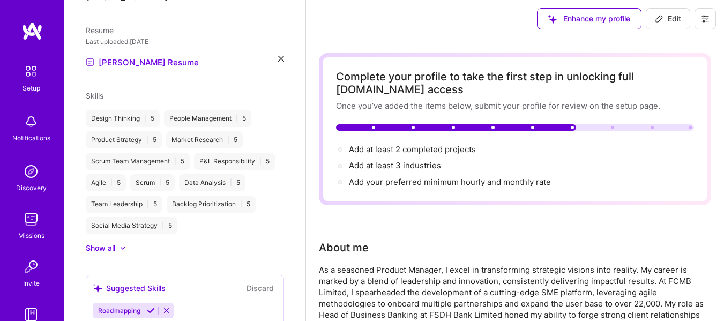
scroll to position [0, 0]
